Goal: Navigation & Orientation: Find specific page/section

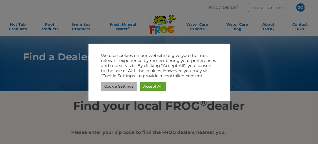
click at [128, 85] on link "Cookie Settings" at bounding box center [119, 86] width 36 height 9
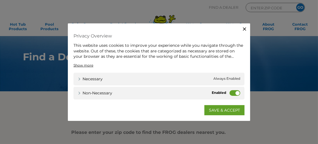
click at [230, 93] on label "Non-necessary" at bounding box center [234, 93] width 11 height 6
click at [0, 0] on input "Non-necessary" at bounding box center [0, 0] width 0 height 0
click at [215, 111] on link "SAVE & ACCEPT" at bounding box center [224, 110] width 40 height 10
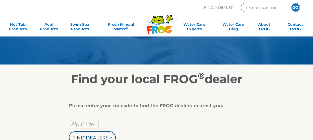
scroll to position [42, 0]
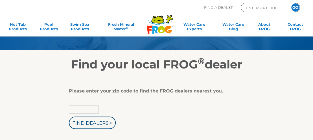
click at [84, 108] on input "text" at bounding box center [84, 109] width 30 height 8
type input "Zip Code"
click at [85, 107] on input "text" at bounding box center [84, 109] width 30 height 8
type input "Zip Code"
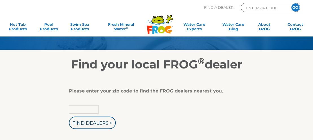
click at [77, 109] on input "text" at bounding box center [84, 109] width 30 height 8
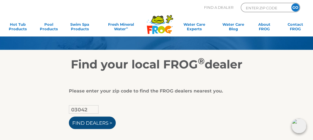
type input "03042"
click at [90, 120] on input "Find Dealers >" at bounding box center [92, 122] width 47 height 12
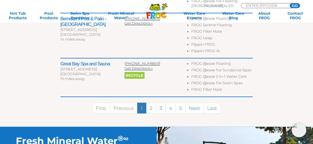
scroll to position [314, 0]
